Goal: Information Seeking & Learning: Learn about a topic

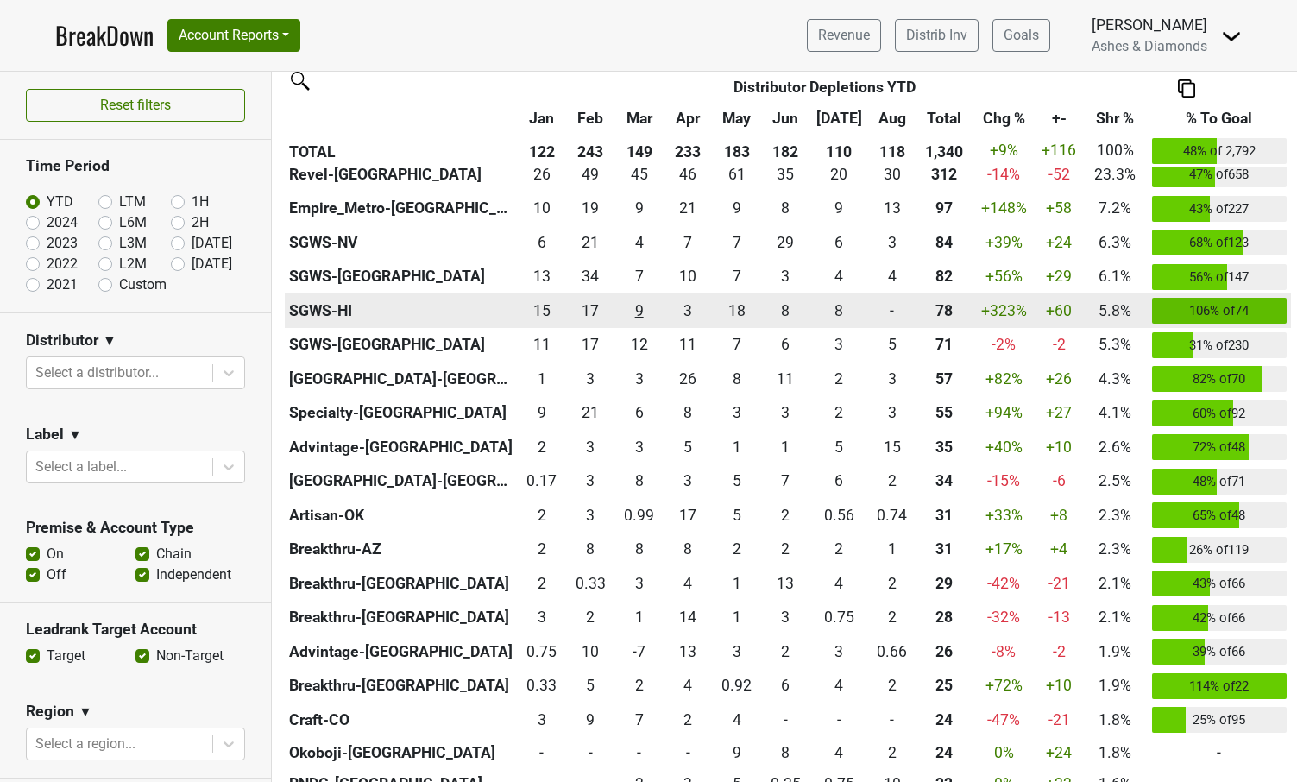
scroll to position [448, 0]
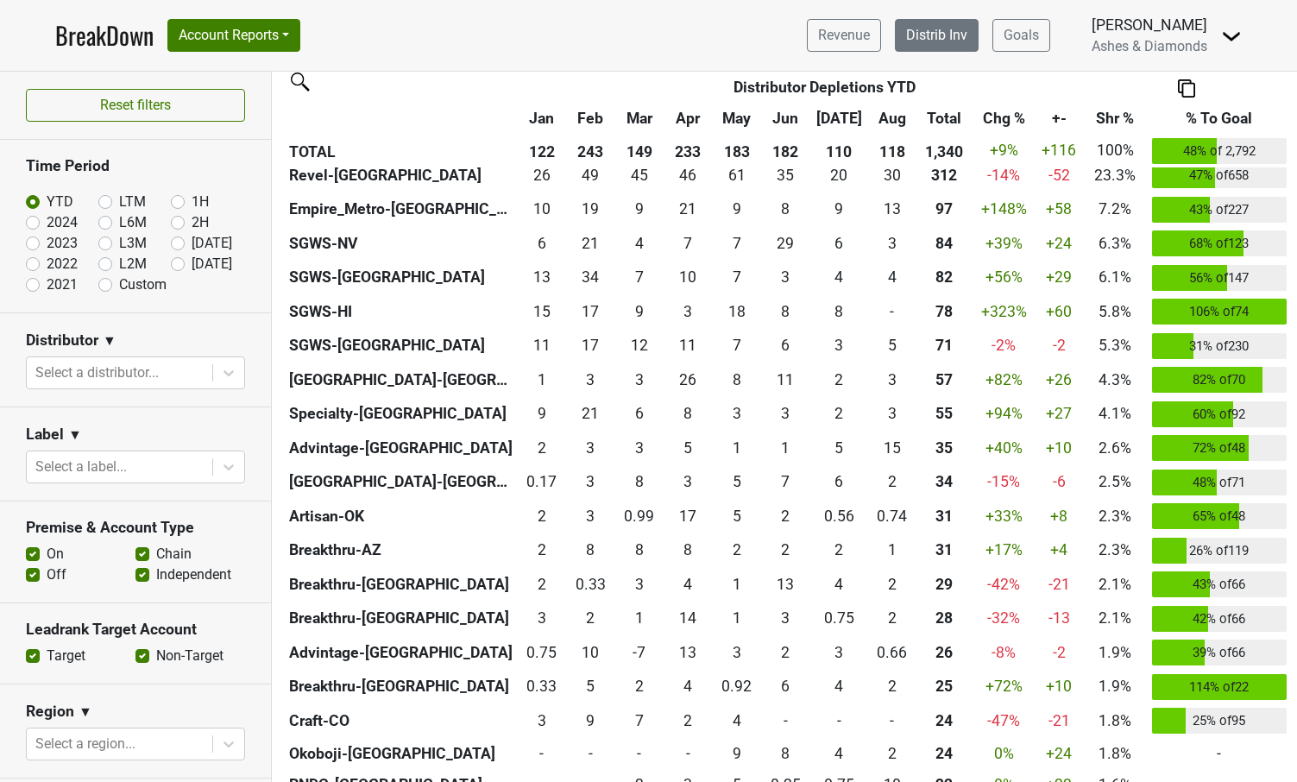
click at [935, 40] on link "Distrib Inv" at bounding box center [937, 35] width 84 height 33
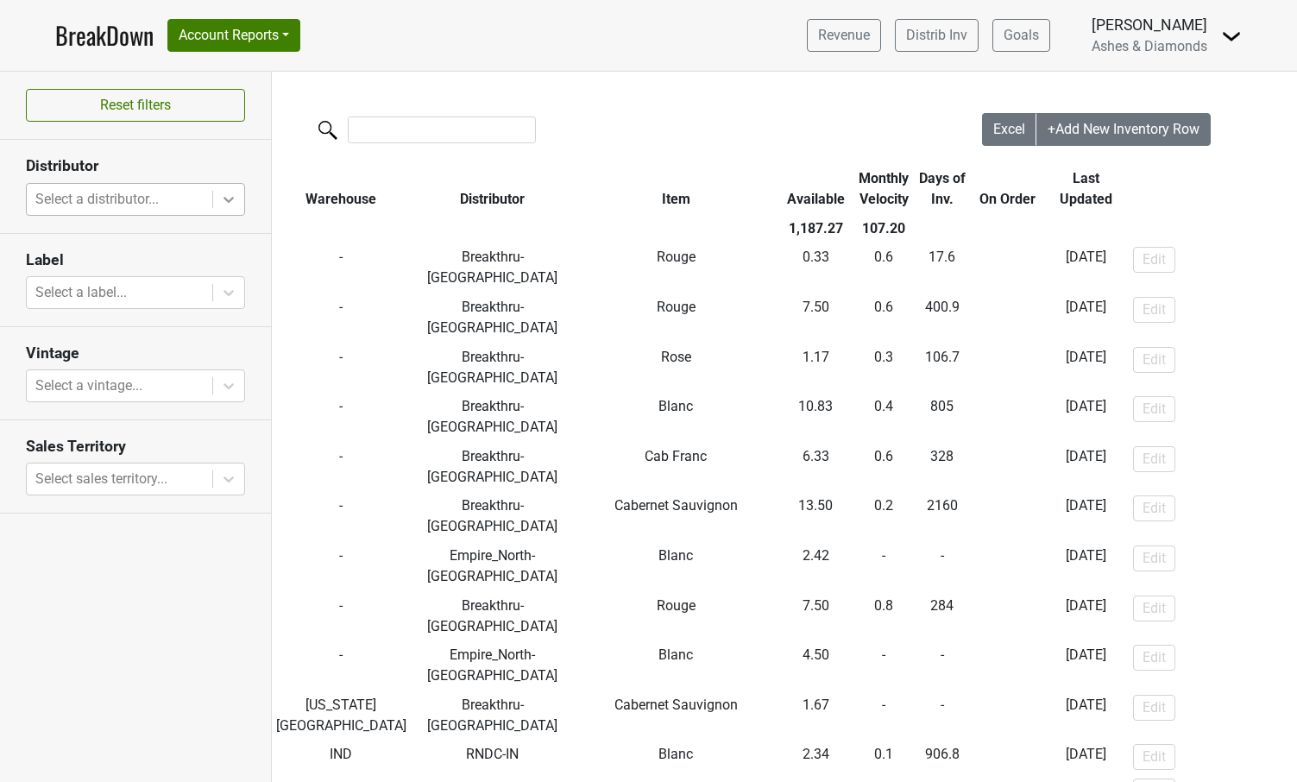
click at [229, 195] on icon at bounding box center [228, 199] width 17 height 17
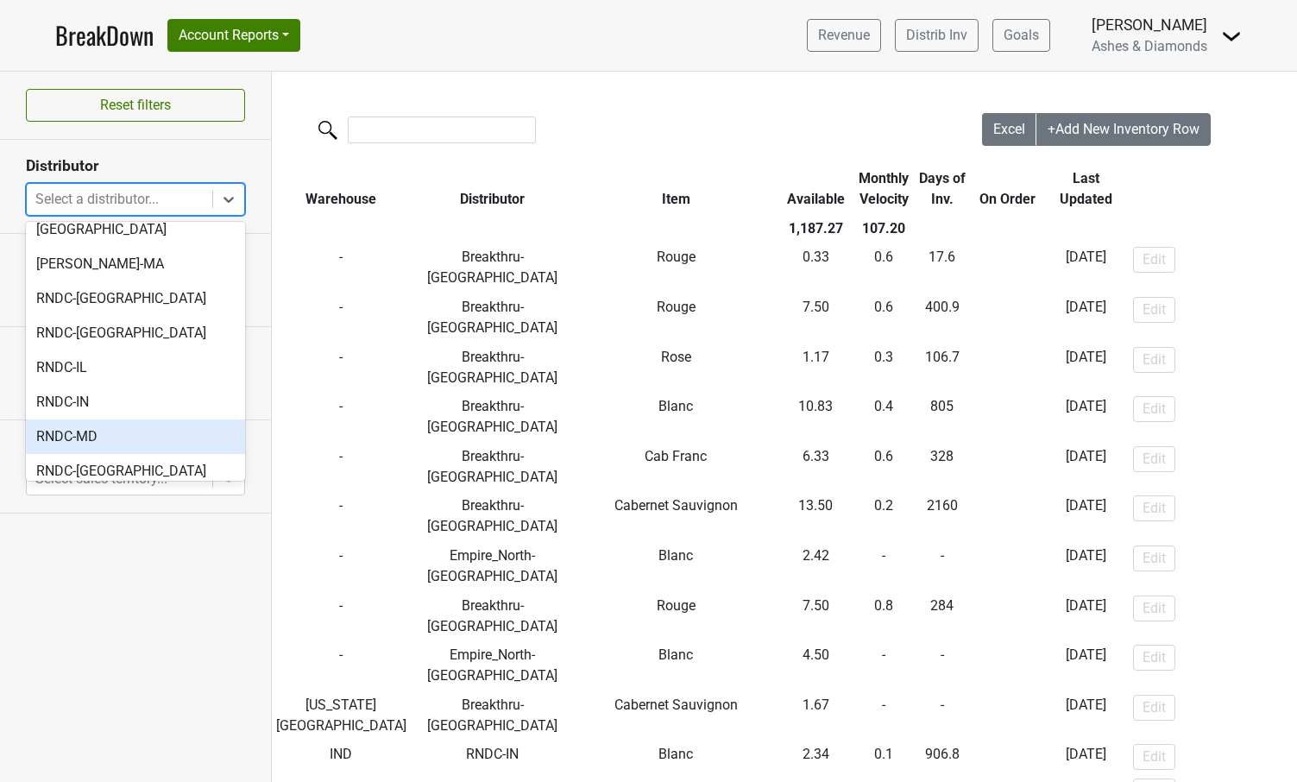
scroll to position [784, 0]
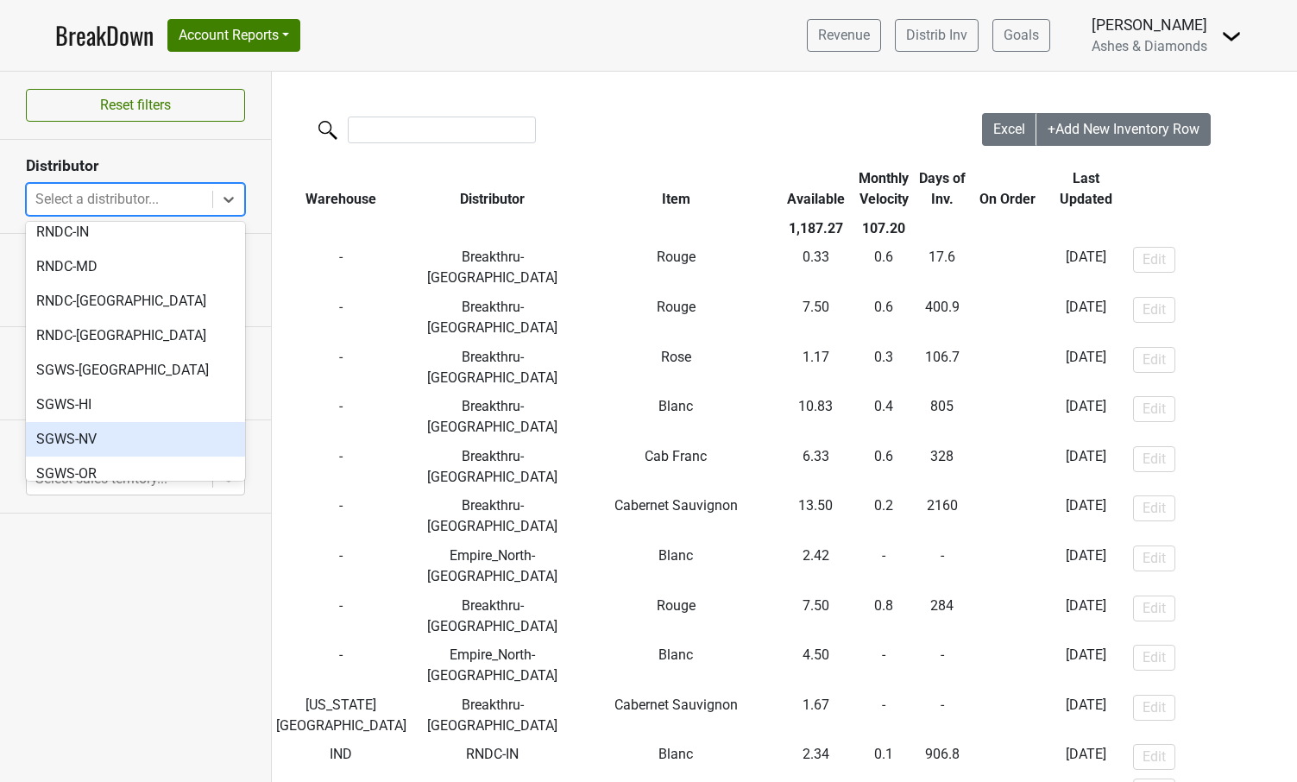
click at [122, 422] on div "SGWS-NV" at bounding box center [135, 439] width 219 height 35
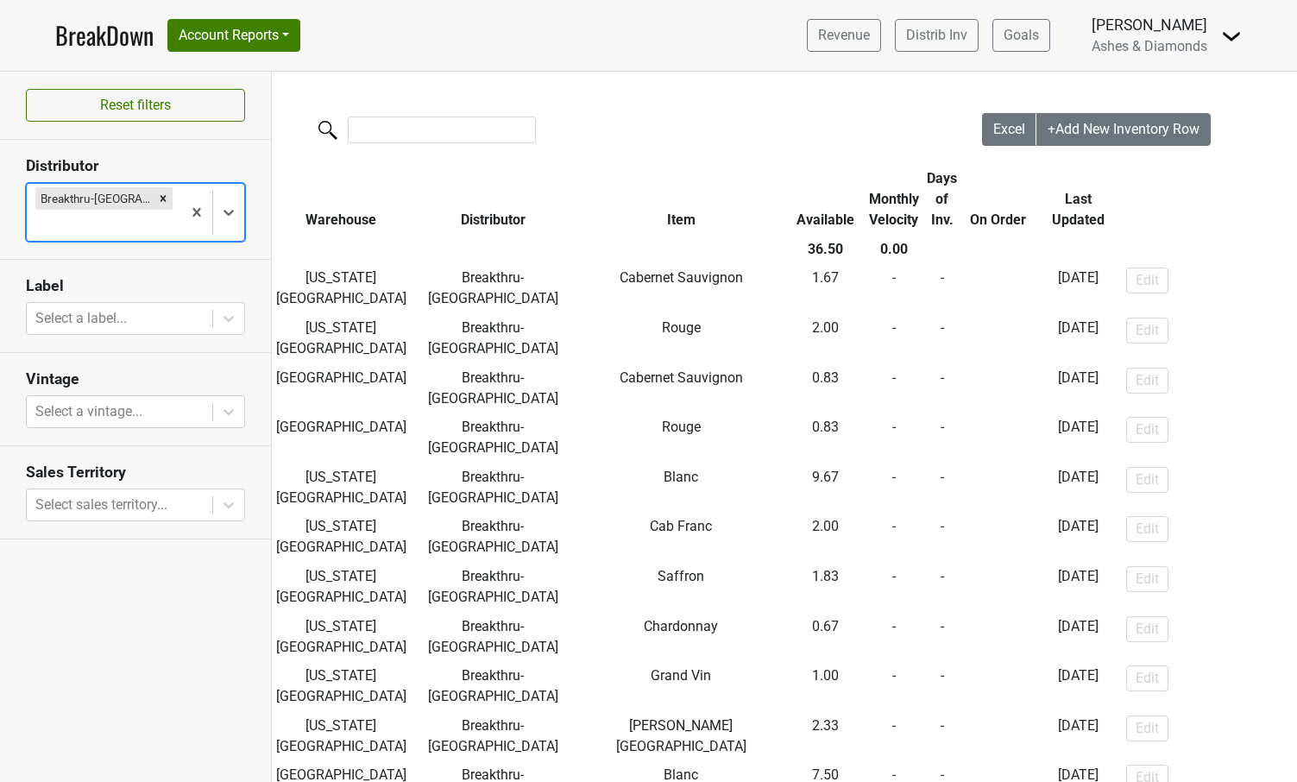
scroll to position [102, 0]
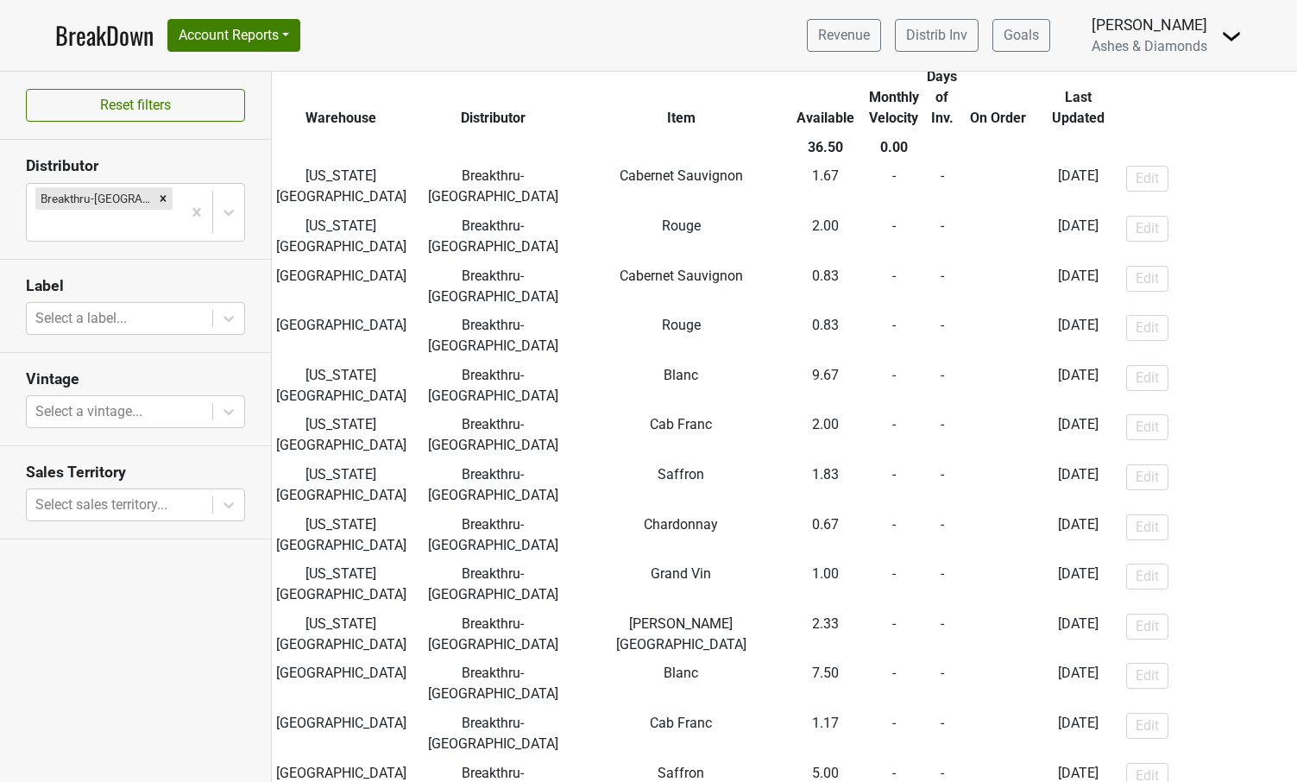
click at [119, 42] on link "BreakDown" at bounding box center [104, 35] width 98 height 36
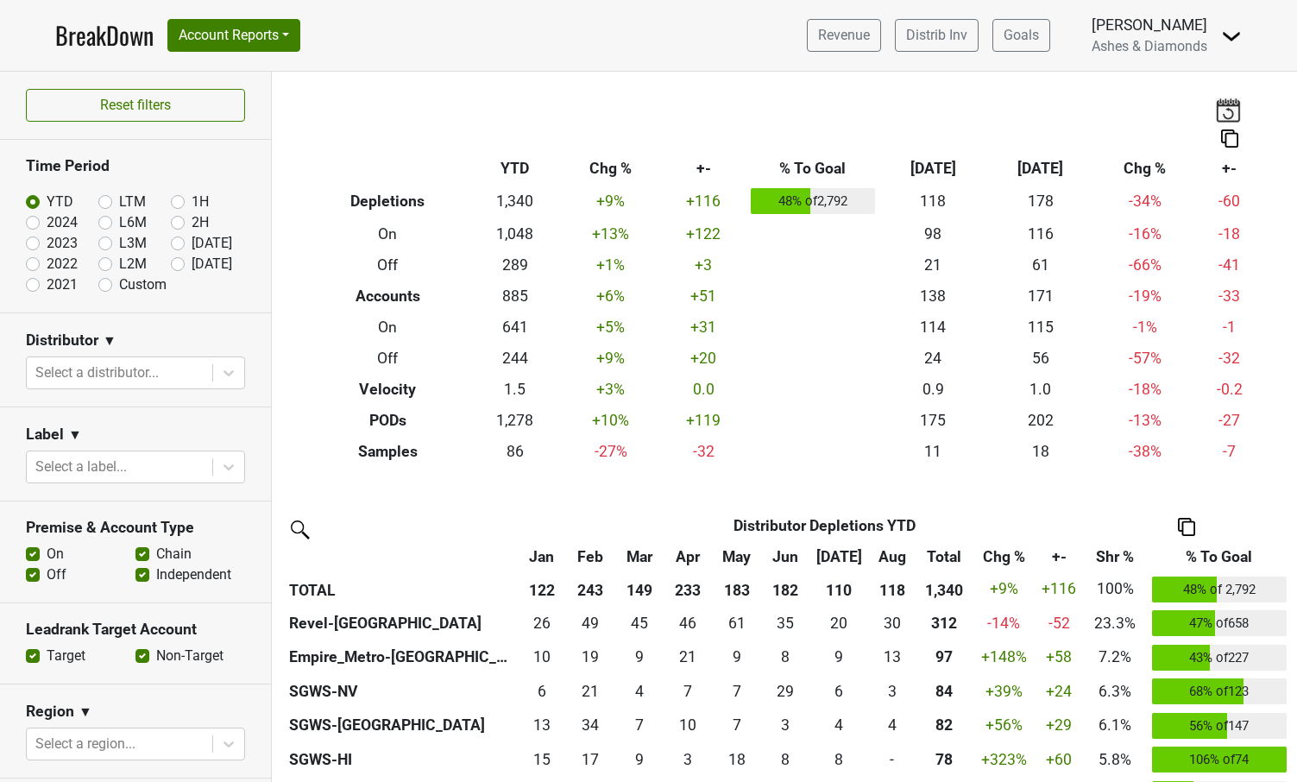
click at [192, 262] on label "[DATE]" at bounding box center [212, 264] width 41 height 21
click at [171, 262] on input "[DATE]" at bounding box center [205, 262] width 69 height 17
radio input "true"
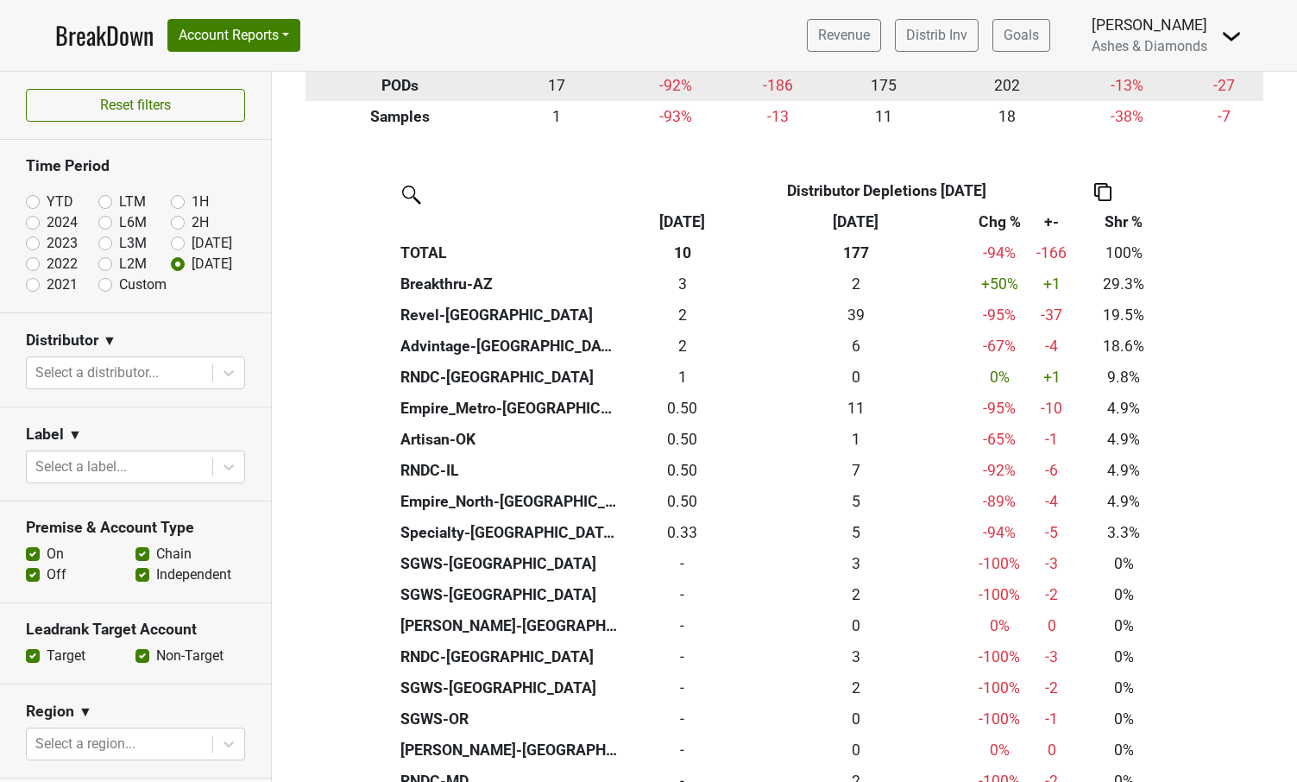
scroll to position [334, 0]
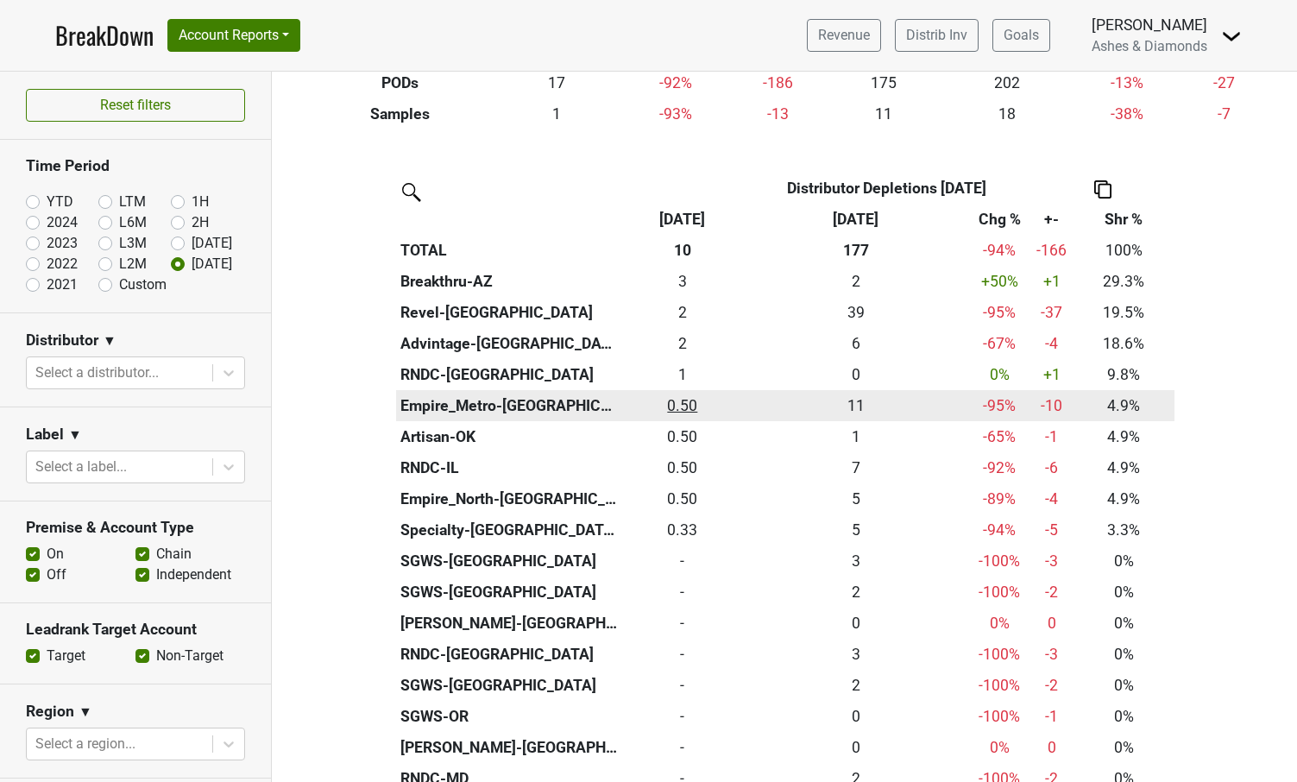
click at [687, 399] on div "0.5 0.50" at bounding box center [683, 405] width 114 height 22
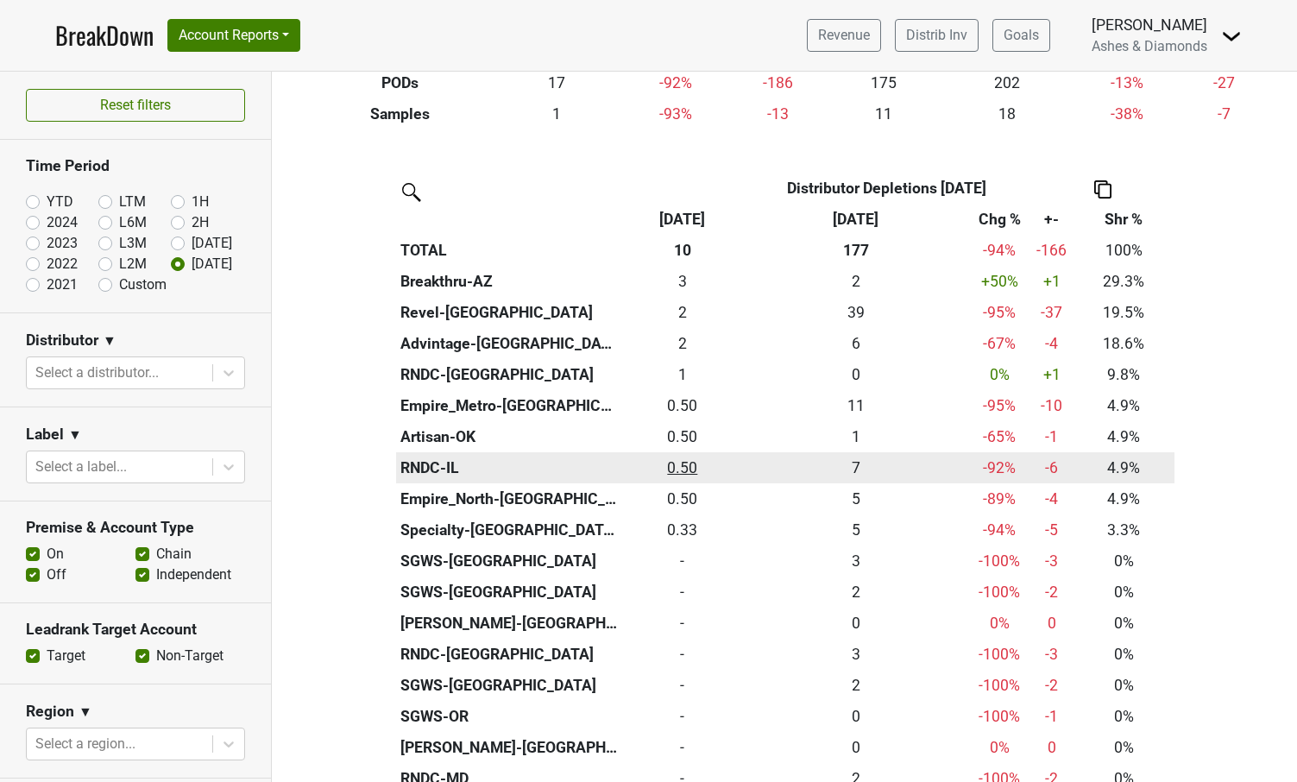
click at [685, 457] on div "0.5 0.50" at bounding box center [683, 468] width 114 height 22
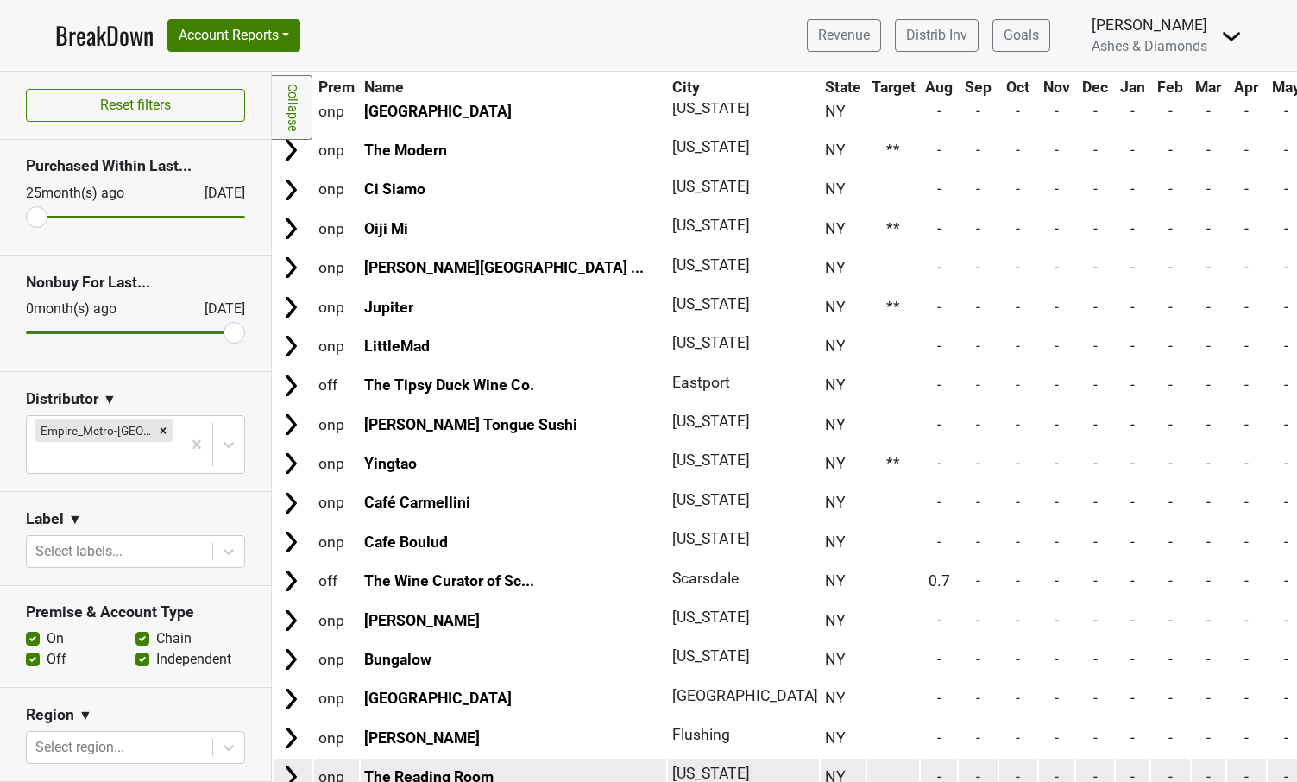
click at [455, 768] on link "The Reading Room" at bounding box center [428, 776] width 129 height 17
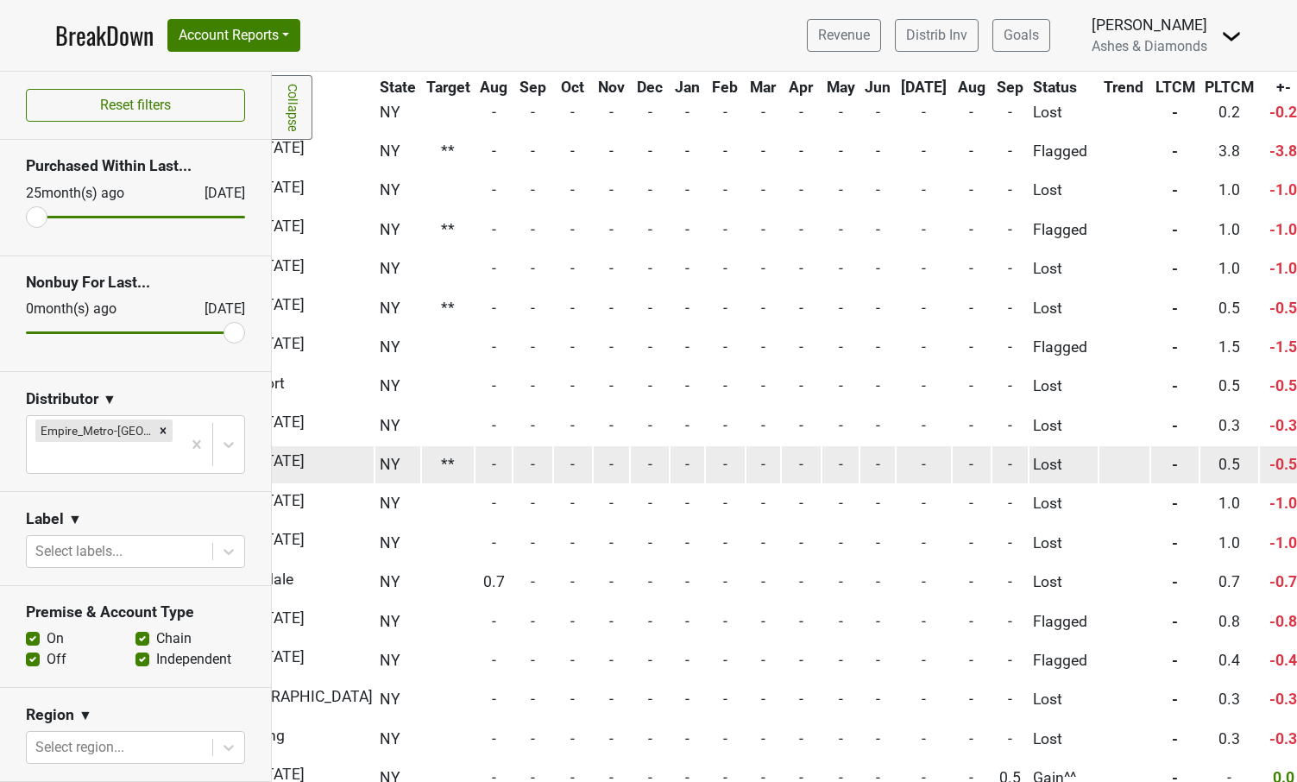
scroll to position [3469, 446]
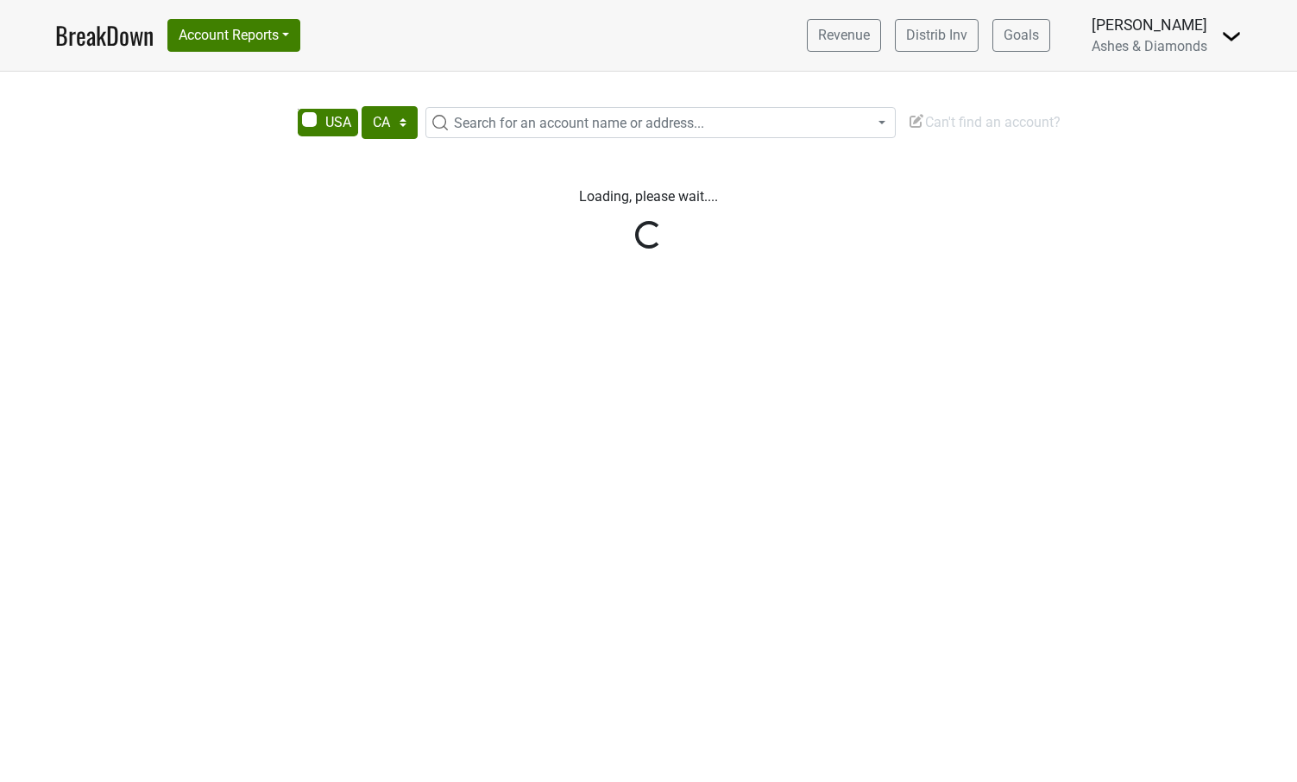
select select "CA"
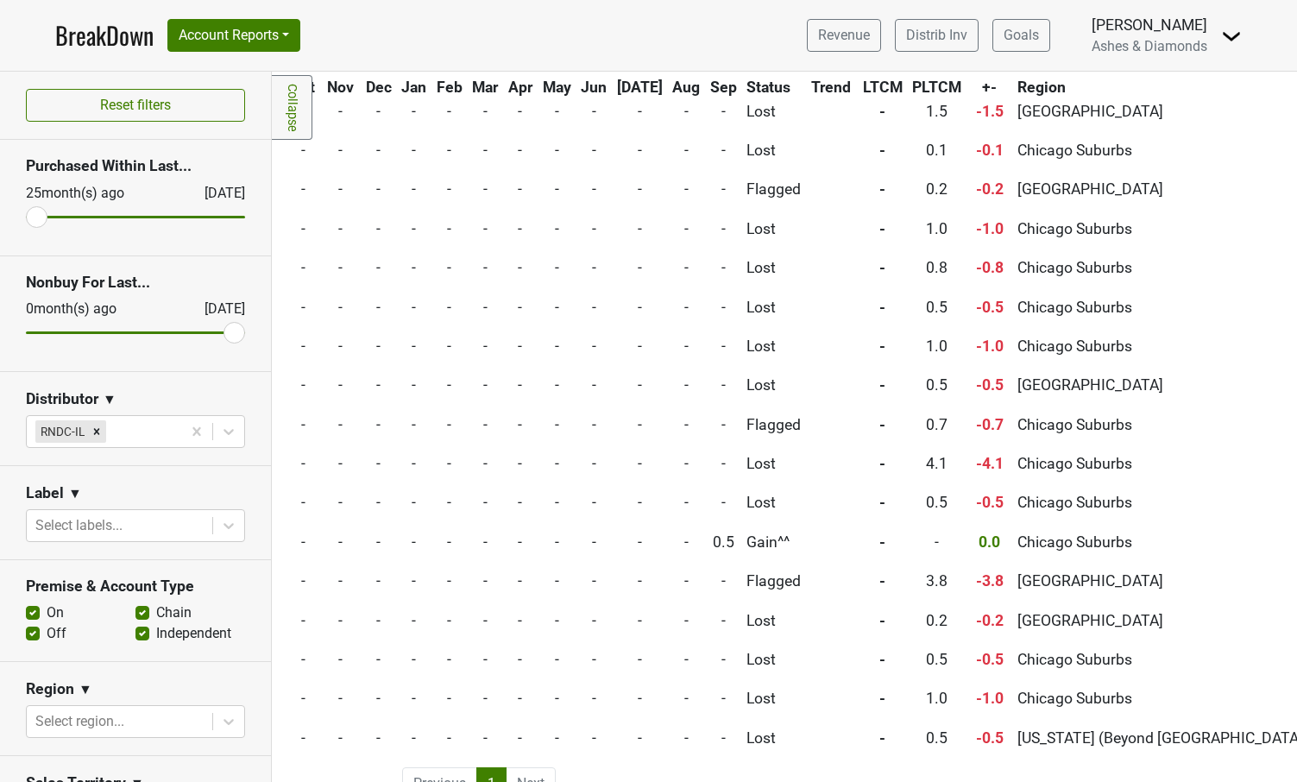
scroll to position [1276, 656]
